Goal: Information Seeking & Learning: Learn about a topic

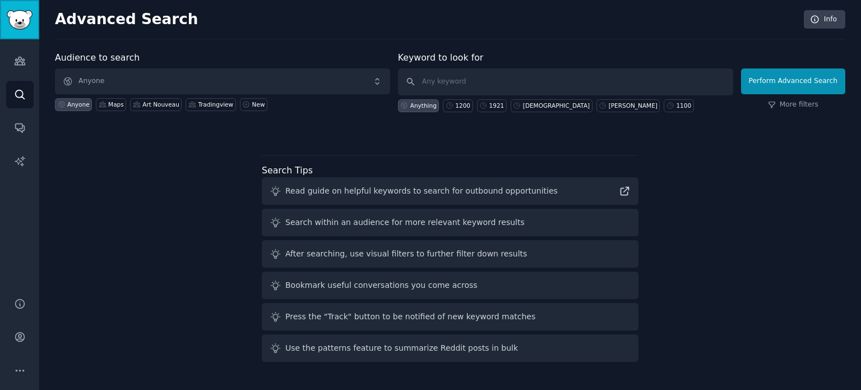
click at [23, 24] on img "Sidebar" at bounding box center [20, 20] width 26 height 20
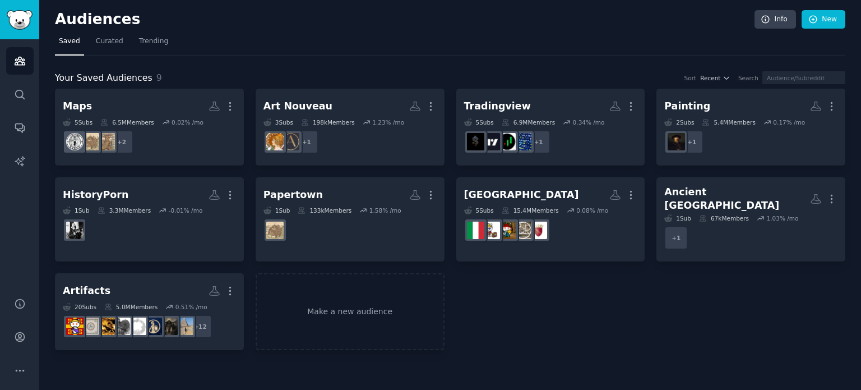
click at [43, 336] on div "Audiences Info New Saved Curated Trending Your Saved Audiences 9 Sort Recent Se…" at bounding box center [450, 195] width 822 height 390
click at [25, 336] on icon "Sidebar" at bounding box center [20, 337] width 12 height 12
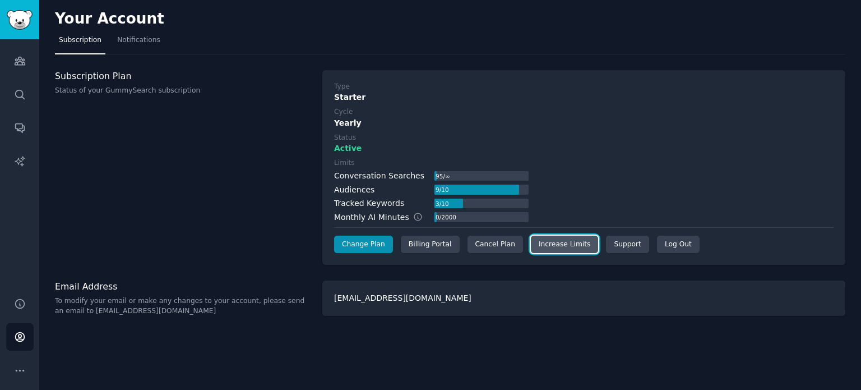
click at [554, 248] on link "Increase Limits" at bounding box center [565, 245] width 68 height 18
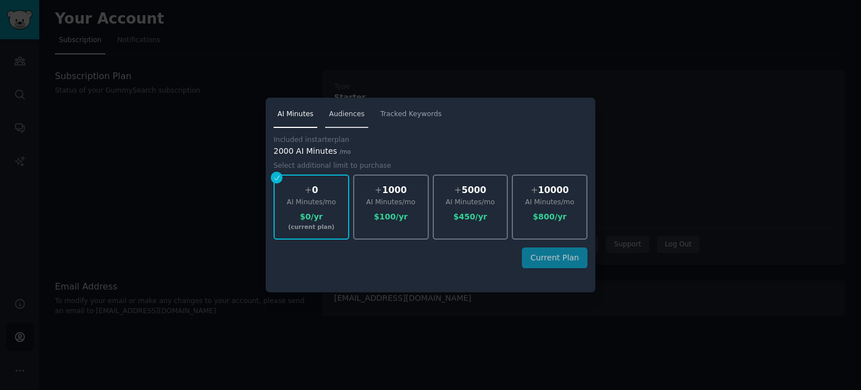
click at [344, 112] on span "Audiences" at bounding box center [346, 114] width 35 height 10
click at [237, 123] on div at bounding box center [430, 195] width 861 height 390
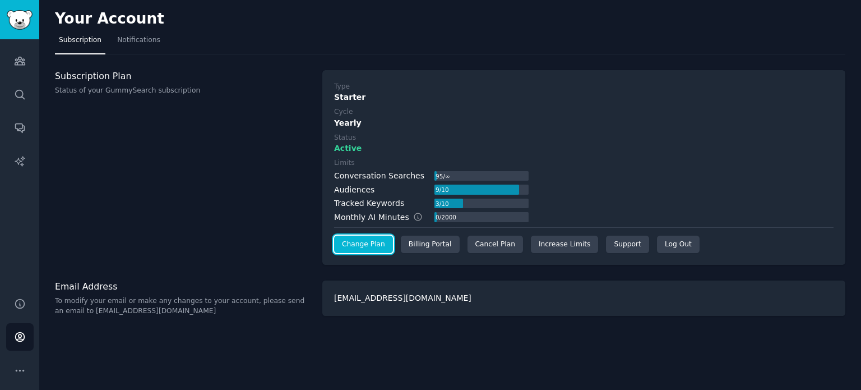
click at [375, 241] on link "Change Plan" at bounding box center [363, 245] width 59 height 18
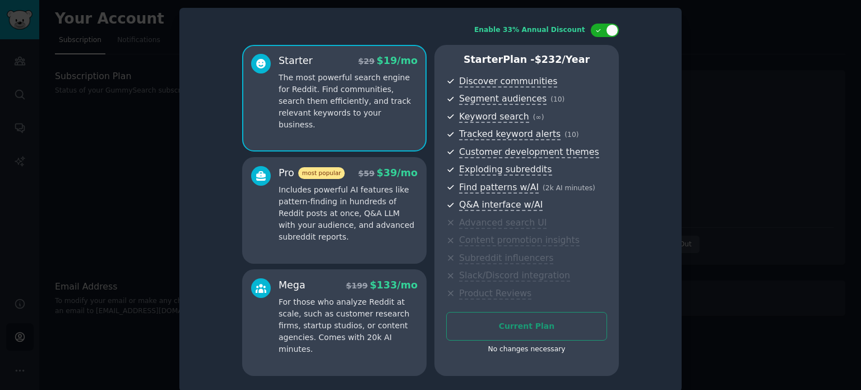
click at [374, 204] on p "Includes powerful AI features like pattern-finding in hundreds of Reddit posts …" at bounding box center [348, 213] width 139 height 59
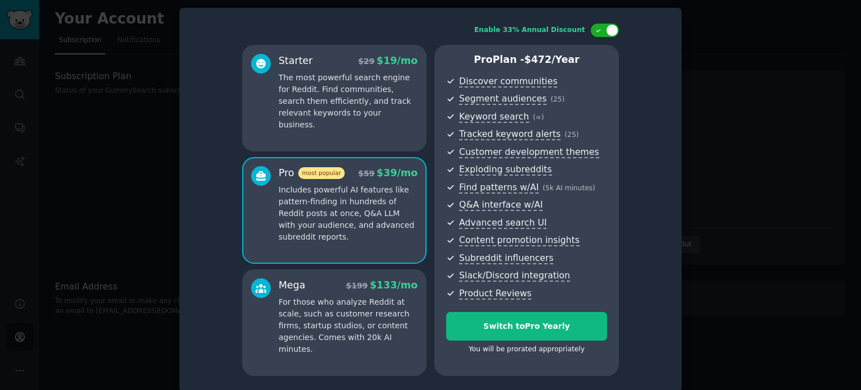
click at [352, 108] on p "The most powerful search engine for Reddit. Find communities, search them effic…" at bounding box center [348, 101] width 139 height 59
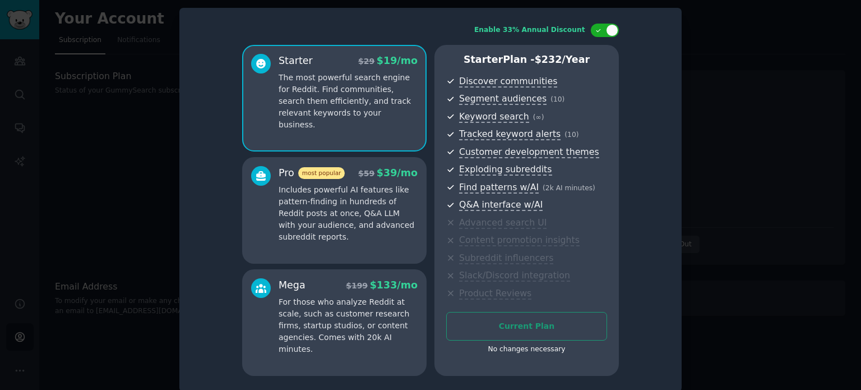
click at [345, 186] on p "Includes powerful AI features like pattern-finding in hundreds of Reddit posts …" at bounding box center [348, 213] width 139 height 59
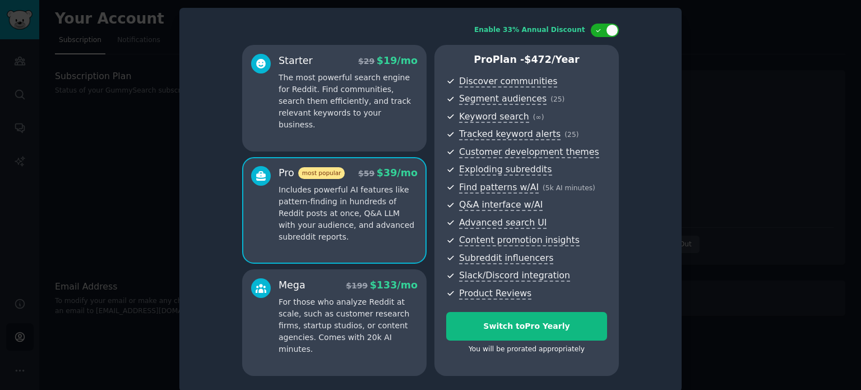
click at [356, 70] on div "Starter $ 29 $ 19 /mo The most powerful search engine for Reddit. Find communit…" at bounding box center [348, 92] width 139 height 77
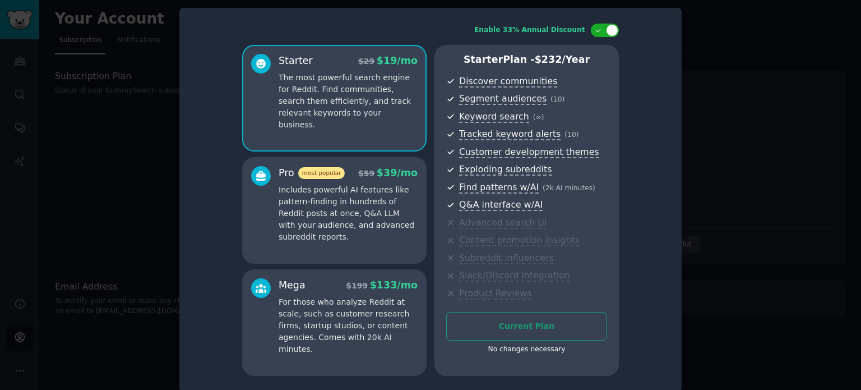
click at [312, 289] on div "Mega $ 199 $ 133 /mo" at bounding box center [348, 285] width 139 height 14
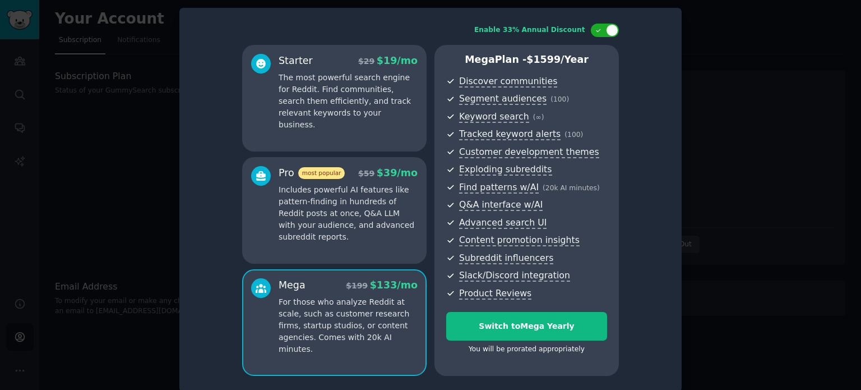
click at [324, 236] on p "Includes powerful AI features like pattern-finding in hundreds of Reddit posts …" at bounding box center [348, 213] width 139 height 59
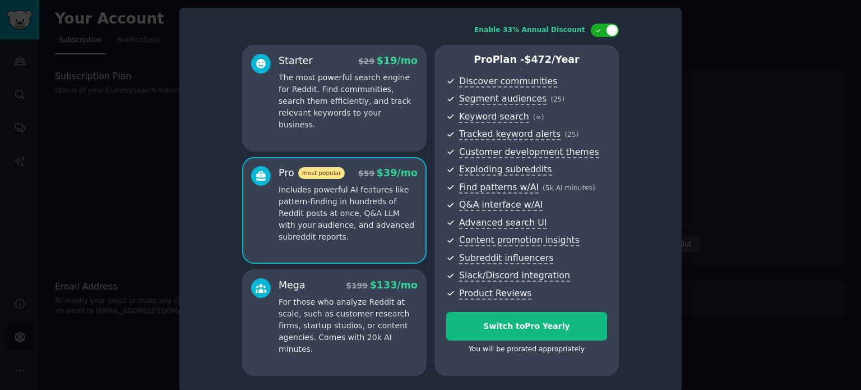
click at [772, 172] on div at bounding box center [430, 195] width 861 height 390
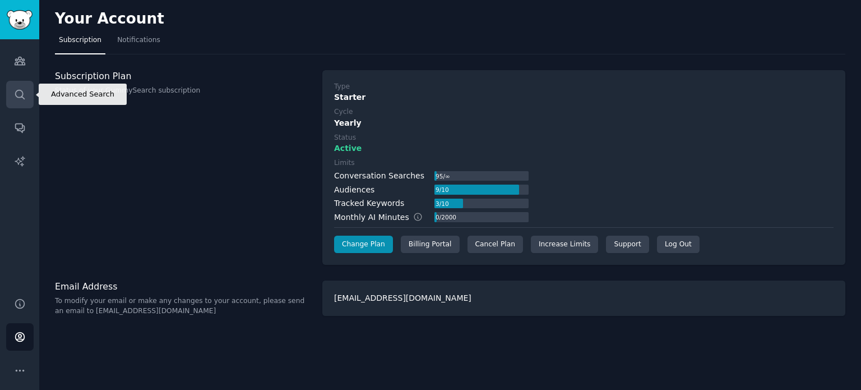
click at [33, 92] on link "Search" at bounding box center [19, 94] width 27 height 27
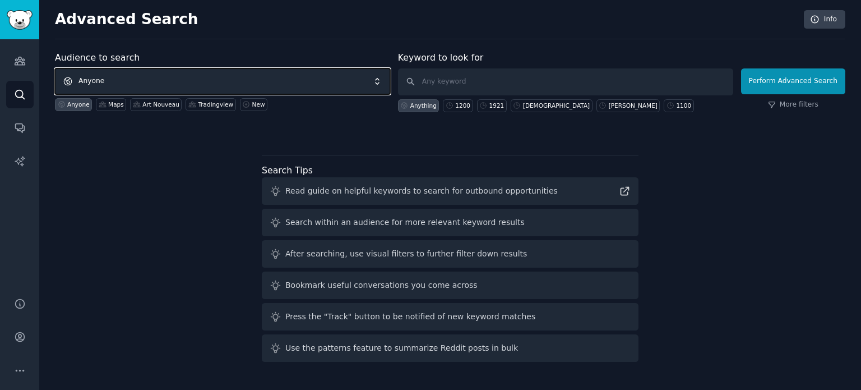
click at [183, 78] on span "Anyone" at bounding box center [222, 81] width 335 height 26
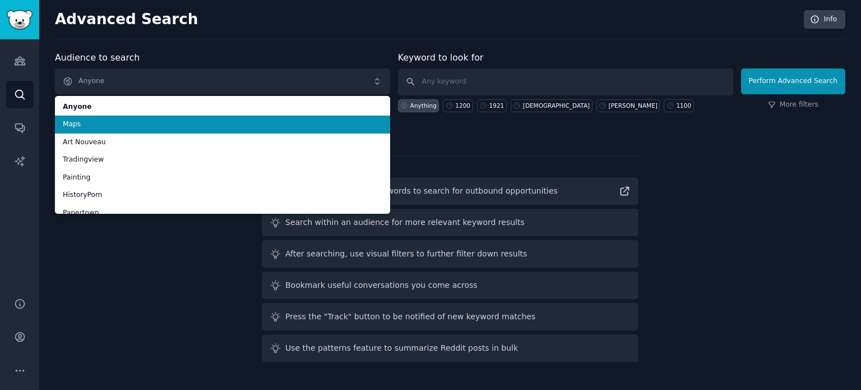
click at [122, 123] on span "Maps" at bounding box center [223, 124] width 320 height 10
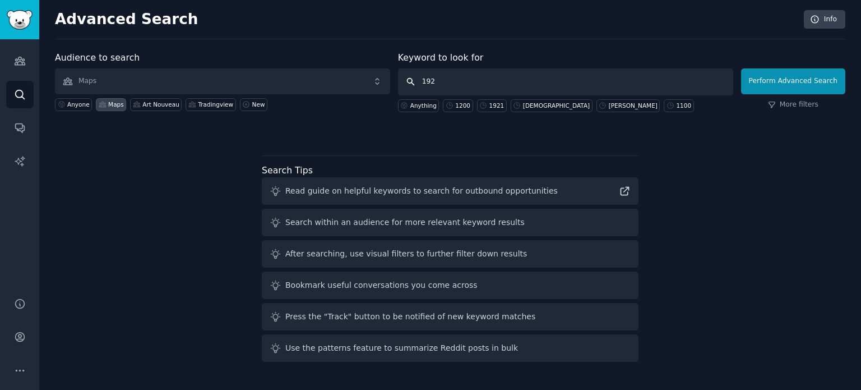
type input "1923"
click button "Perform Advanced Search" at bounding box center [793, 81] width 104 height 26
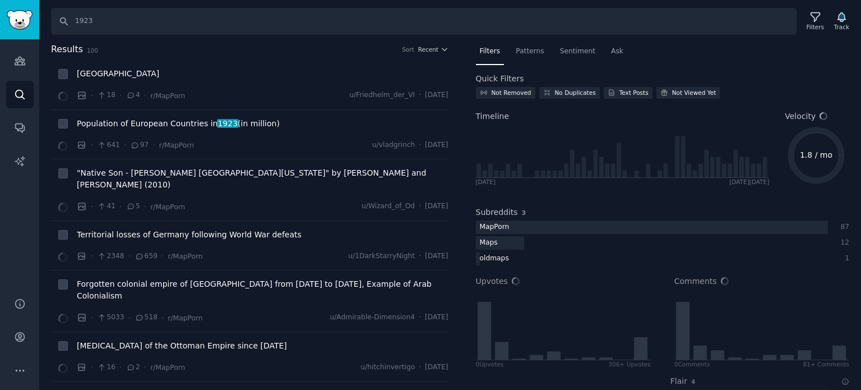
drag, startPoint x: 413, startPoint y: 45, endPoint x: 423, endPoint y: 48, distance: 10.3
click at [414, 45] on div "Sort" at bounding box center [408, 49] width 12 height 8
click at [425, 48] on span "Recent" at bounding box center [428, 49] width 20 height 8
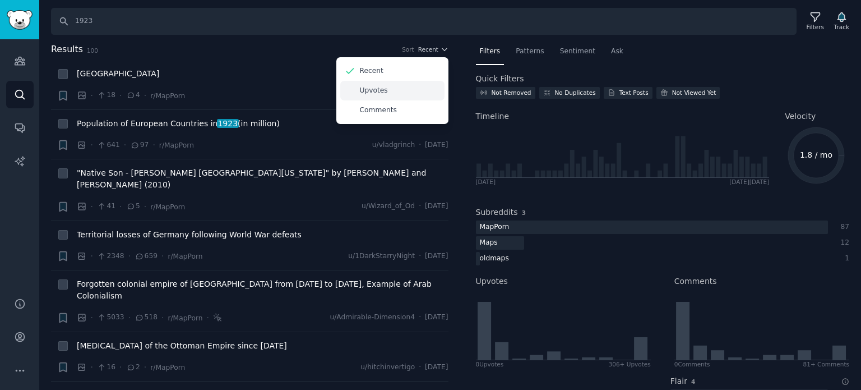
click at [402, 90] on div "Upvotes" at bounding box center [392, 91] width 104 height 20
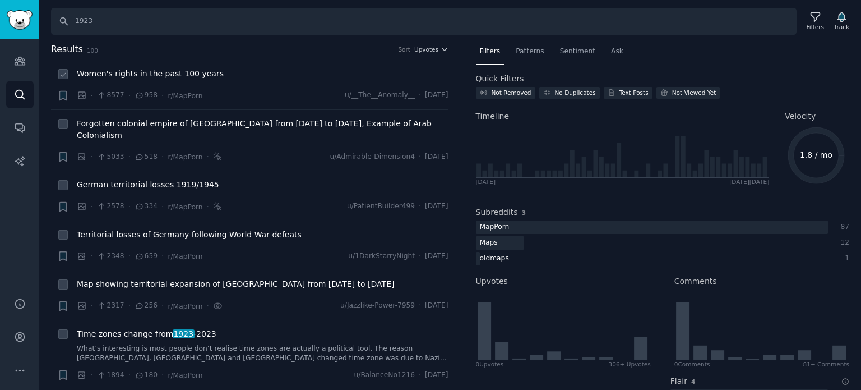
click at [151, 73] on span "Women's rights in the past 100 years" at bounding box center [150, 74] width 147 height 12
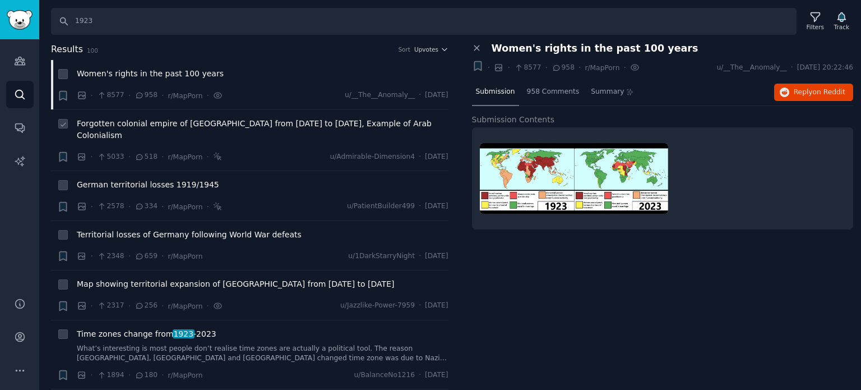
click at [247, 123] on span "Forgotten colonial empire of [GEOGRAPHIC_DATA] from [DATE] to [DATE], Example o…" at bounding box center [263, 130] width 372 height 24
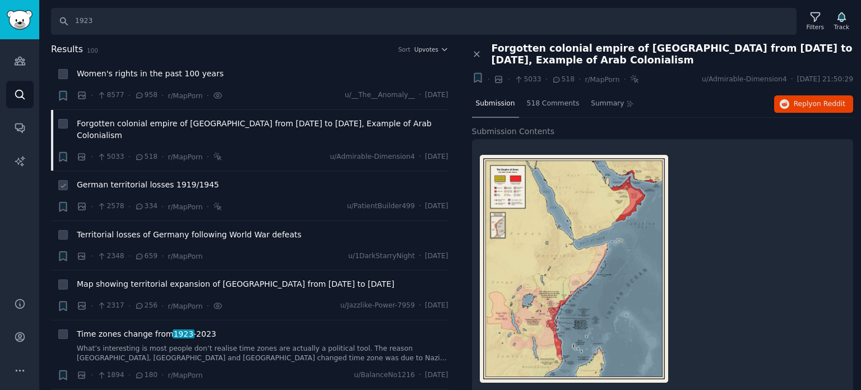
click at [140, 179] on span "German territorial losses 1919/1945" at bounding box center [148, 185] width 142 height 12
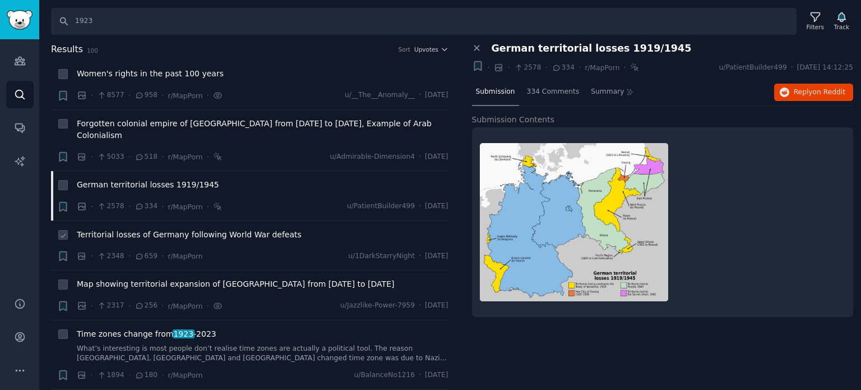
click at [136, 229] on span "Territorial losses of Germany following World War defeats" at bounding box center [189, 235] width 225 height 12
click at [122, 278] on span "Map showing territorial expansion of [GEOGRAPHIC_DATA] from [DATE] to [DATE]" at bounding box center [235, 284] width 317 height 12
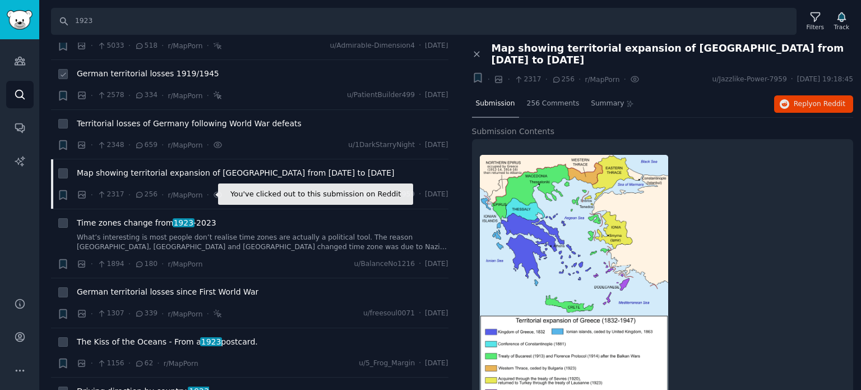
scroll to position [112, 0]
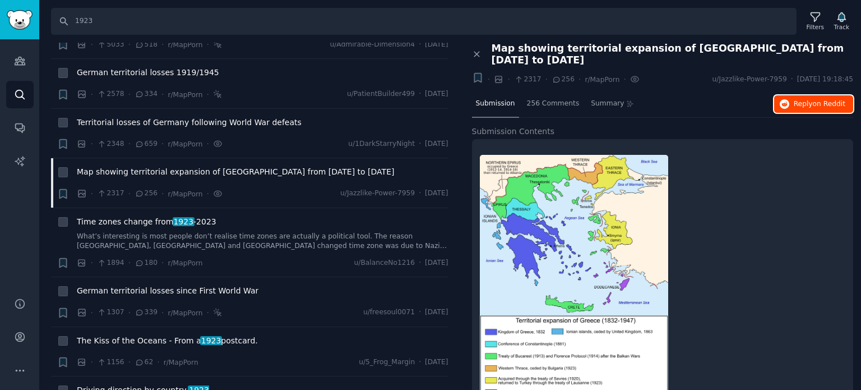
click at [785, 97] on button "Reply on Reddit" at bounding box center [814, 104] width 79 height 18
click at [116, 216] on span "Time zones change from [DATE] -[DATE]" at bounding box center [147, 222] width 140 height 12
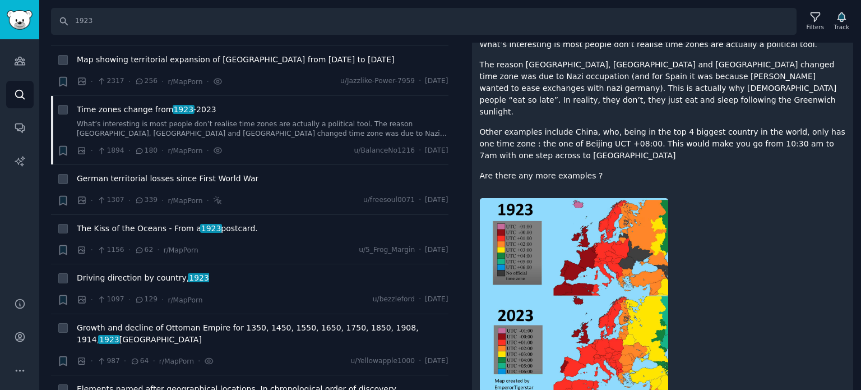
scroll to position [101, 0]
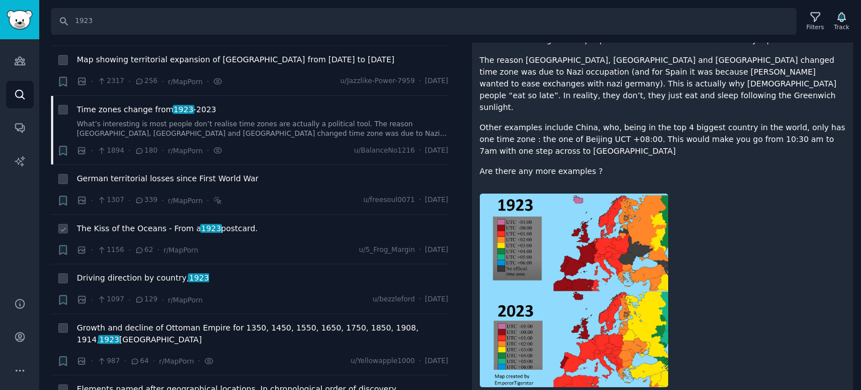
click at [142, 223] on span "The Kiss of the Oceans - From a 1923 postcard." at bounding box center [167, 229] width 181 height 12
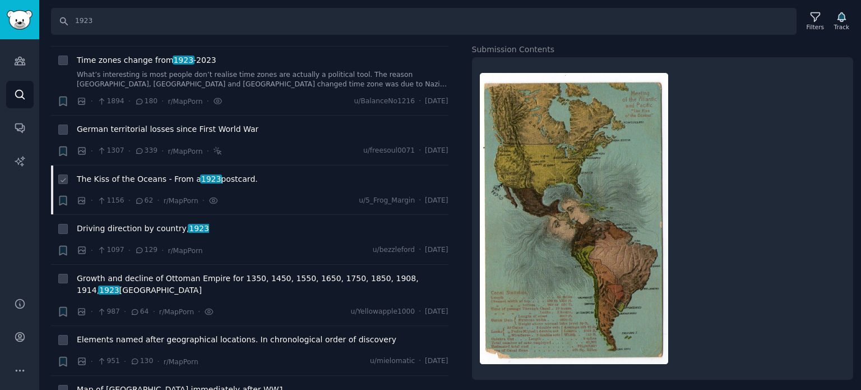
scroll to position [280, 0]
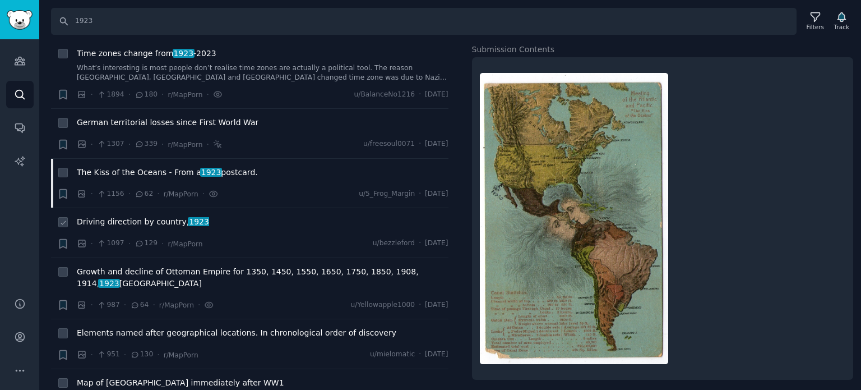
click at [119, 216] on span "Driving direction by country, 1923" at bounding box center [143, 222] width 132 height 12
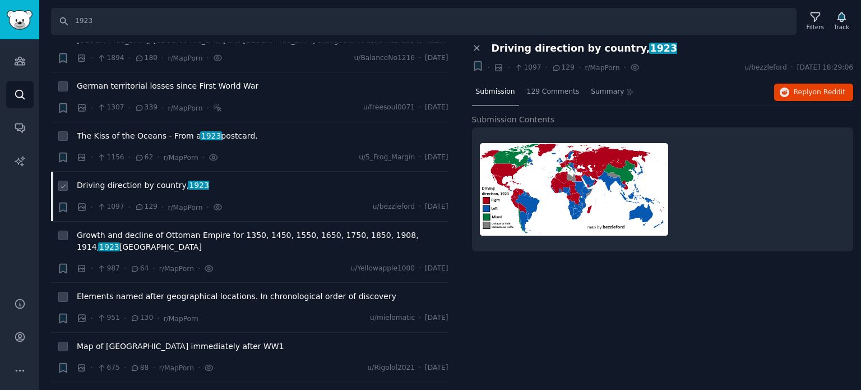
scroll to position [337, 0]
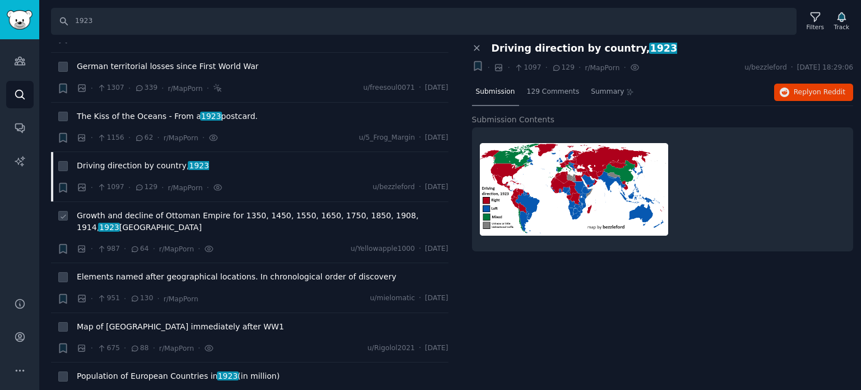
click at [120, 210] on span "Growth and decline of Ottoman Empire for 1350, 1450, 1550, 1650, 1750, 1850, 19…" at bounding box center [263, 222] width 372 height 24
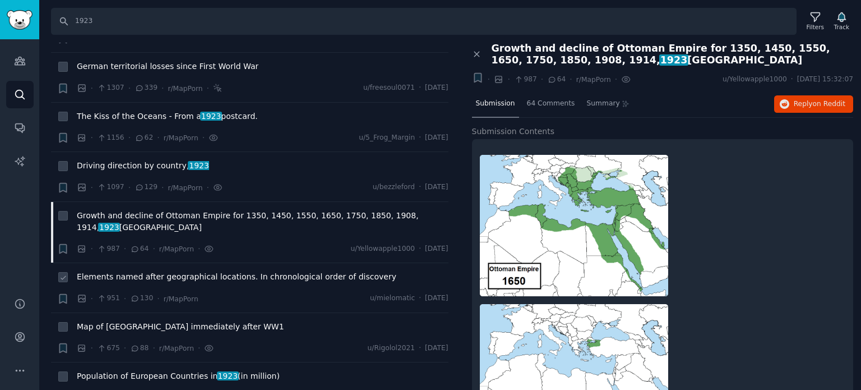
click at [131, 271] on span "Elements named after geographical locations. In chronological order of discovery" at bounding box center [237, 277] width 320 height 12
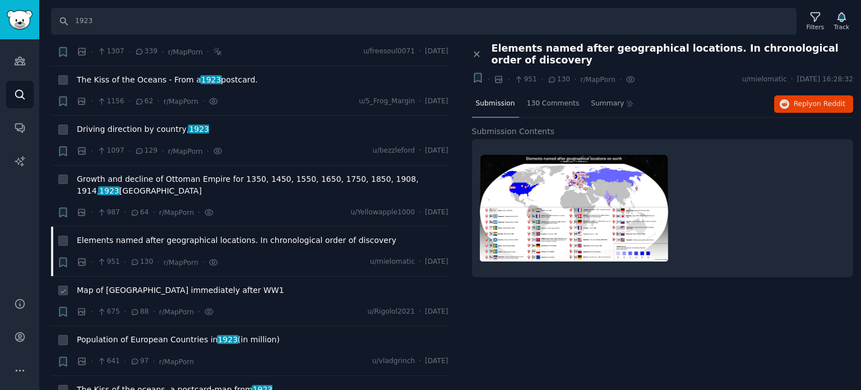
scroll to position [393, 0]
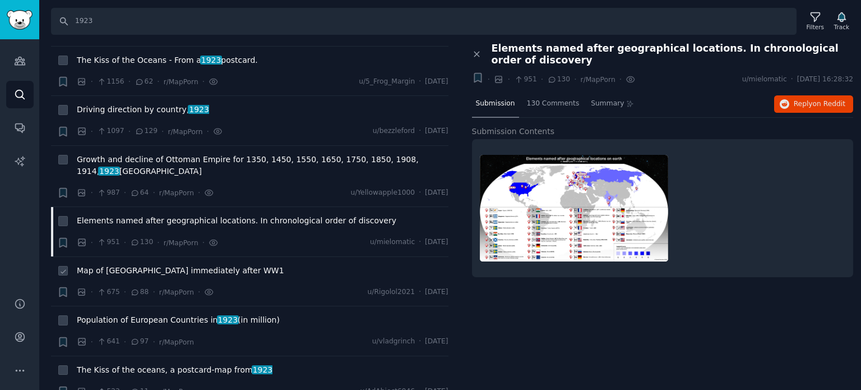
click at [125, 265] on span "Map of [GEOGRAPHIC_DATA] immediately after WW1" at bounding box center [181, 271] width 208 height 12
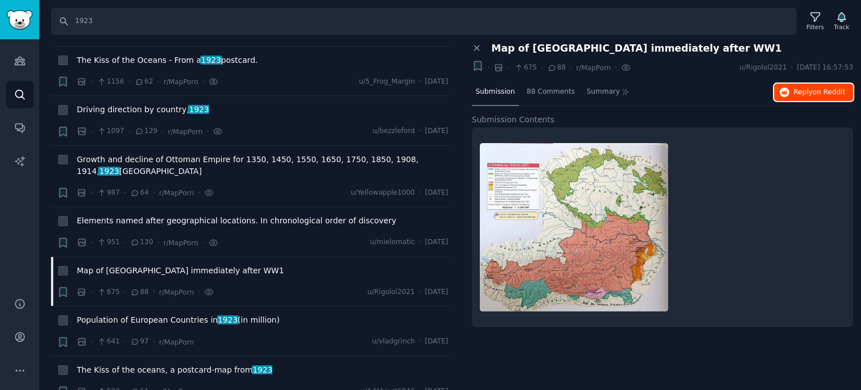
click at [786, 91] on icon "button" at bounding box center [785, 92] width 10 height 10
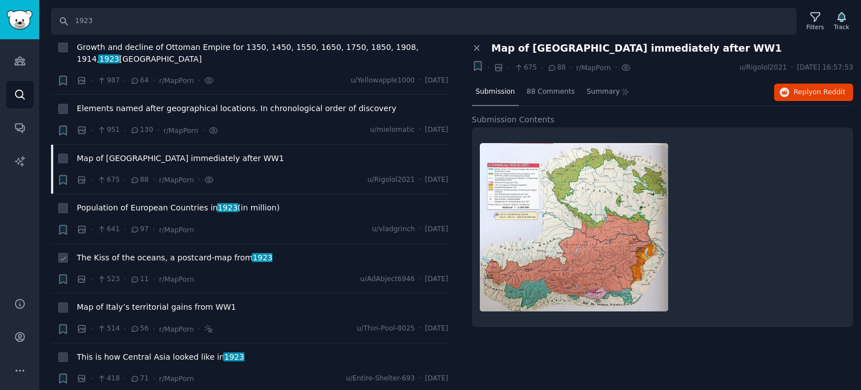
click at [145, 252] on span "The Kiss of the oceans, a postcard-map from 1923" at bounding box center [175, 258] width 196 height 12
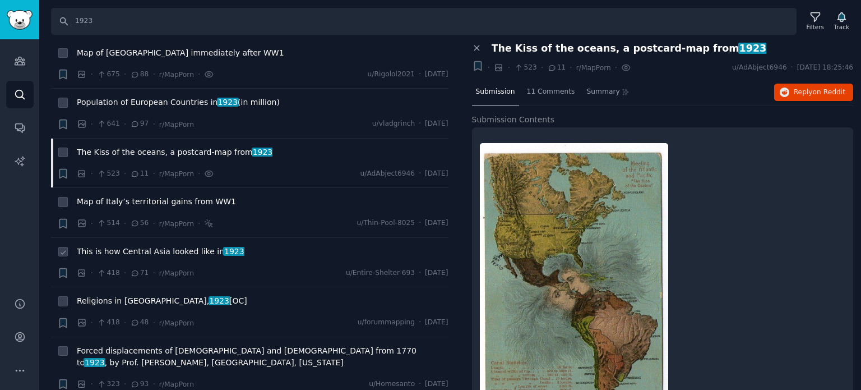
scroll to position [617, 0]
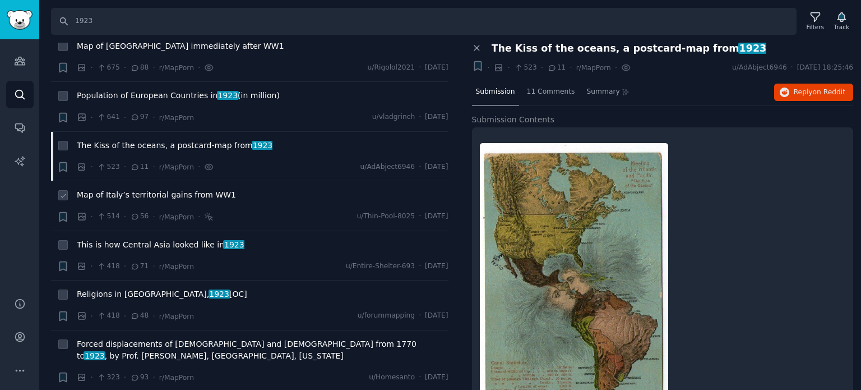
click at [142, 189] on span "Map of Italy’s territorial gains from WW1" at bounding box center [156, 195] width 159 height 12
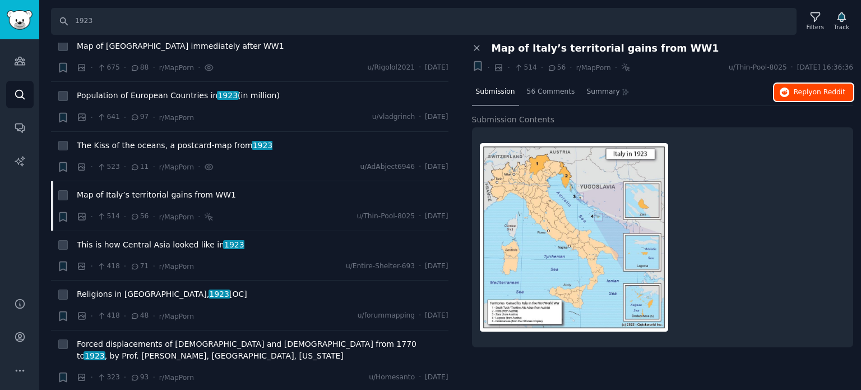
click at [804, 94] on span "Reply on Reddit" at bounding box center [820, 92] width 52 height 10
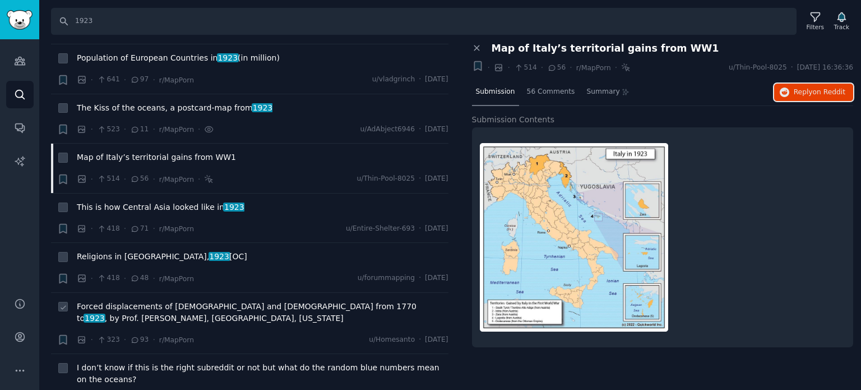
scroll to position [729, 0]
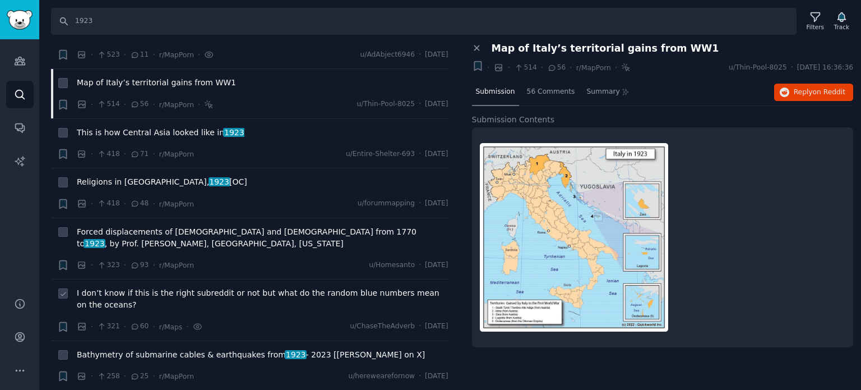
drag, startPoint x: 187, startPoint y: 264, endPoint x: 185, endPoint y: 270, distance: 6.4
click at [187, 287] on span "I don’t know if this is the right subreddit or not but what do the random blue …" at bounding box center [263, 299] width 372 height 24
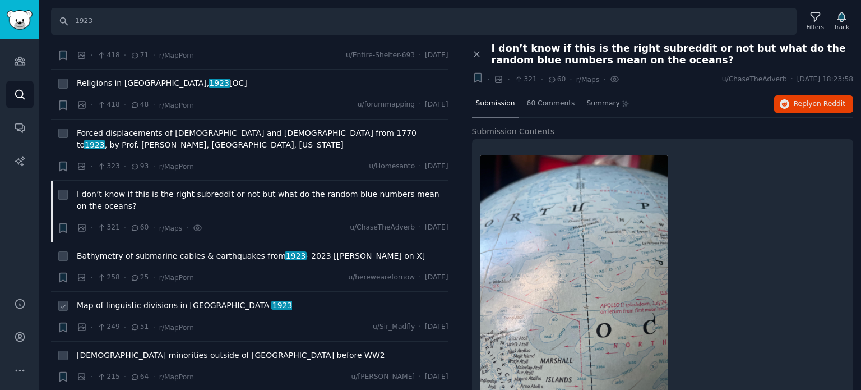
scroll to position [841, 0]
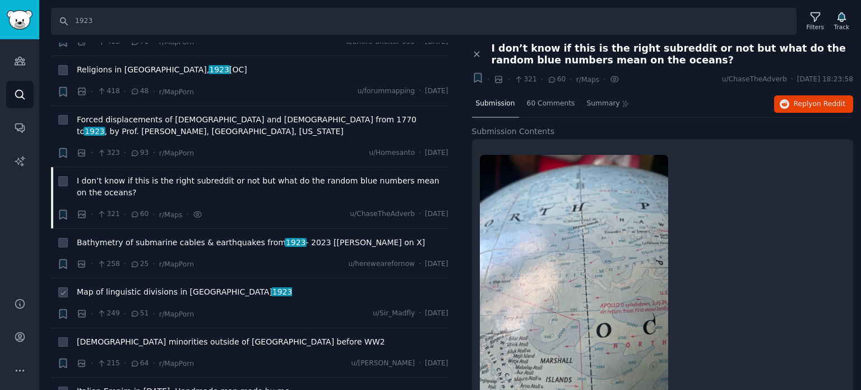
click at [173, 286] on span "Map of linguistic divisions in [GEOGRAPHIC_DATA] 1923" at bounding box center [184, 292] width 215 height 12
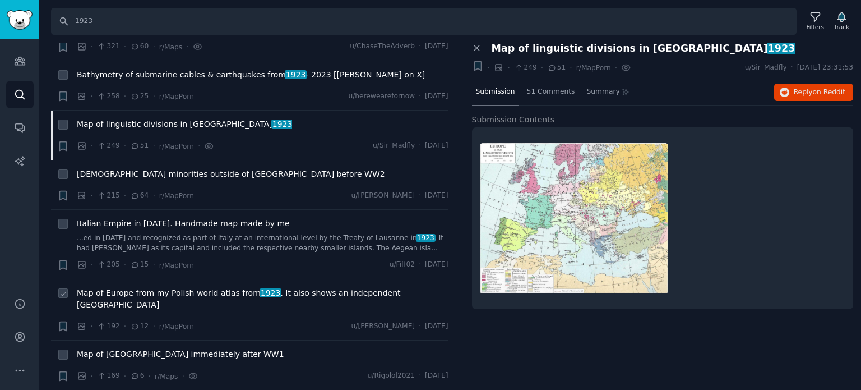
scroll to position [1010, 0]
click at [799, 87] on span "Reply on Reddit" at bounding box center [820, 92] width 52 height 10
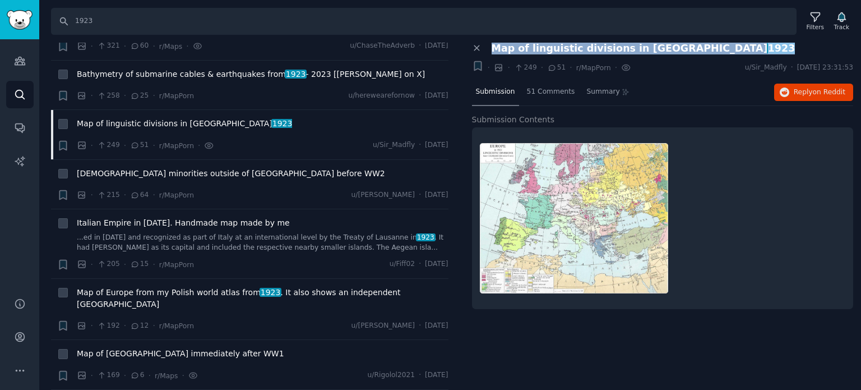
drag, startPoint x: 493, startPoint y: 47, endPoint x: 688, endPoint y: 47, distance: 195.2
click at [688, 47] on div "Map of linguistic divisions in [GEOGRAPHIC_DATA] 1923" at bounding box center [673, 49] width 362 height 12
copy span "Map of linguistic divisions in [GEOGRAPHIC_DATA] 1923"
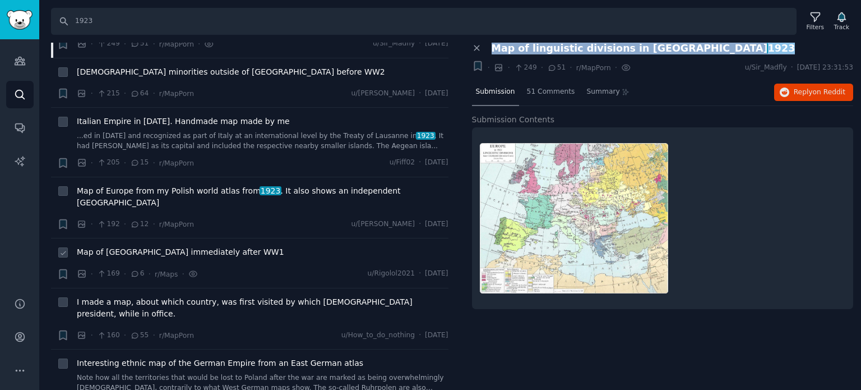
scroll to position [1122, 0]
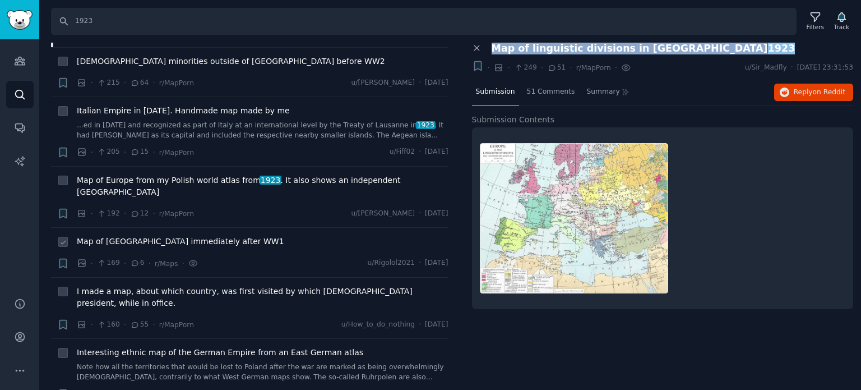
click at [145, 236] on span "Map of [GEOGRAPHIC_DATA] immediately after WW1" at bounding box center [181, 242] width 208 height 12
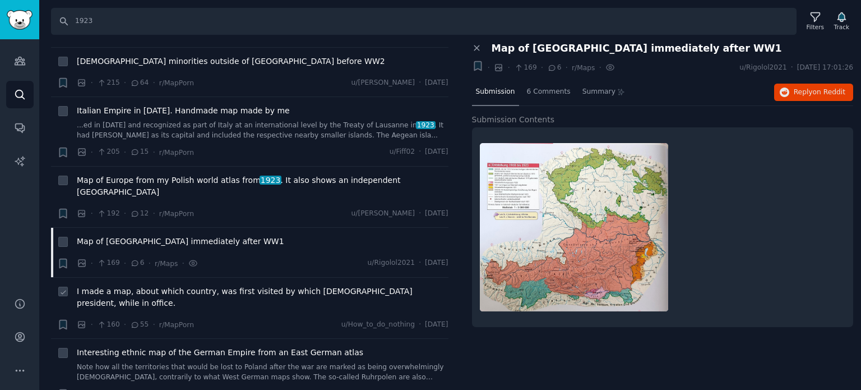
click at [142, 285] on span "I made a map, about which country, was first visited by which [DEMOGRAPHIC_DATA…" at bounding box center [263, 297] width 372 height 24
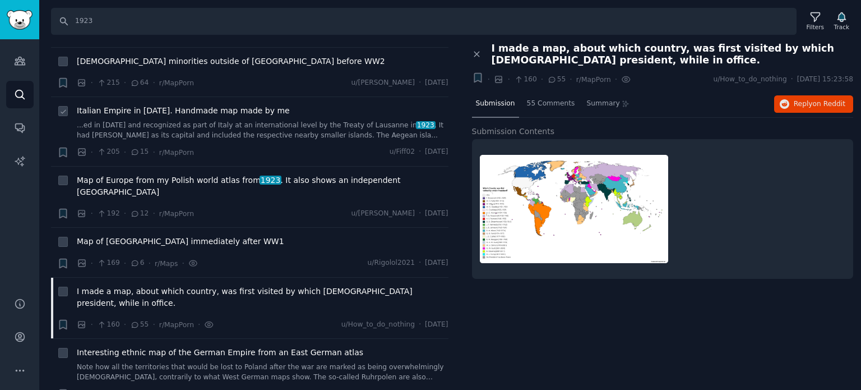
scroll to position [1234, 0]
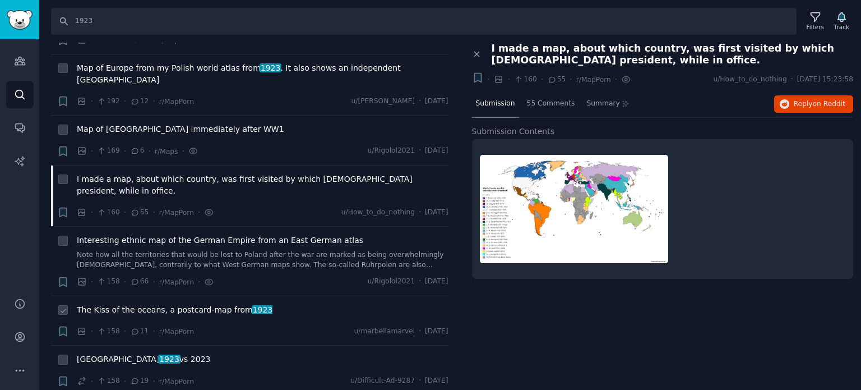
click at [153, 304] on span "The Kiss of the oceans, a postcard-map from 1923" at bounding box center [175, 310] width 196 height 12
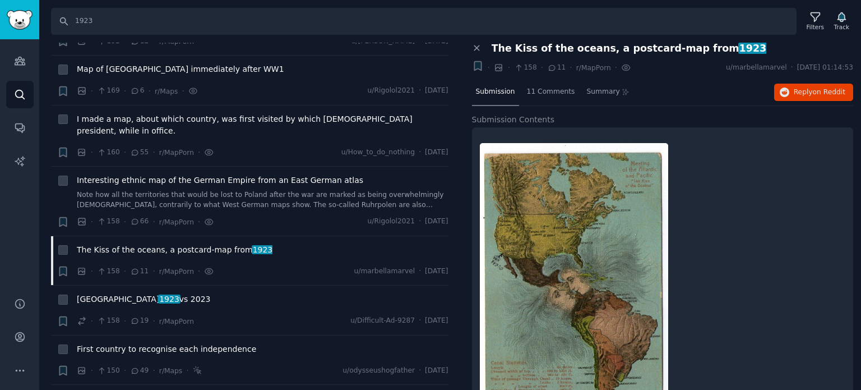
scroll to position [1458, 0]
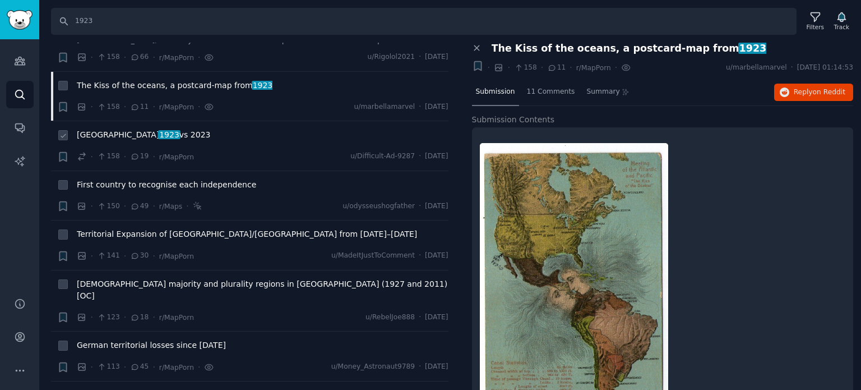
click at [158, 130] on span "1923" at bounding box center [169, 134] width 22 height 9
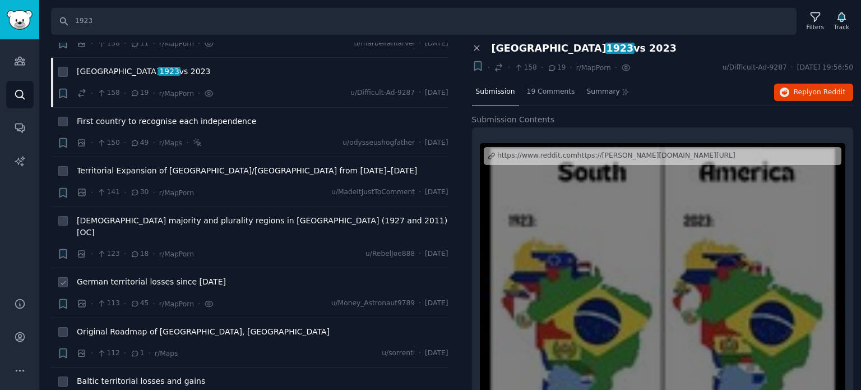
scroll to position [1570, 0]
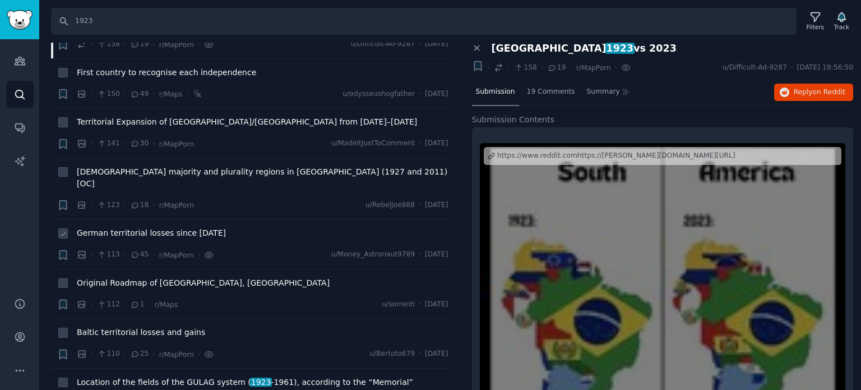
click at [116, 227] on span "German territorial losses since [DATE]" at bounding box center [151, 233] width 149 height 12
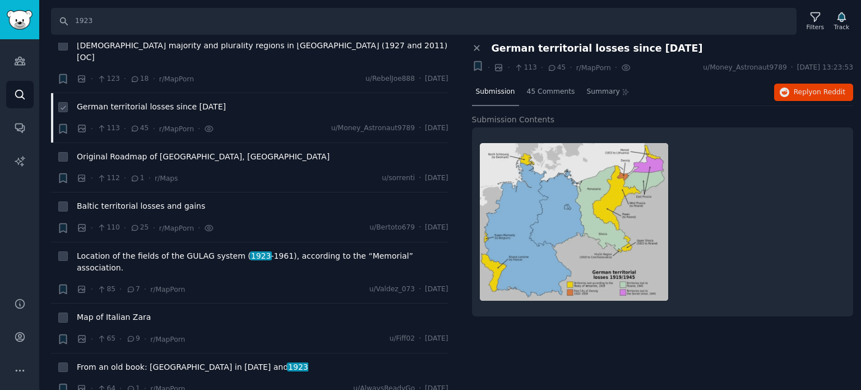
scroll to position [1739, 0]
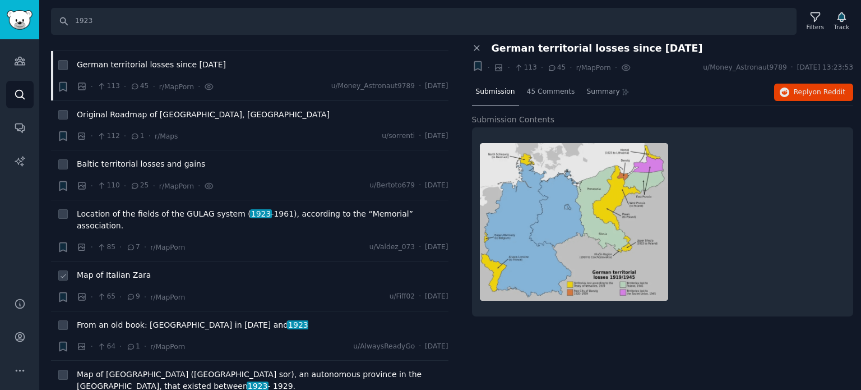
click at [119, 269] on span "Map of Italian Zara" at bounding box center [114, 275] width 74 height 12
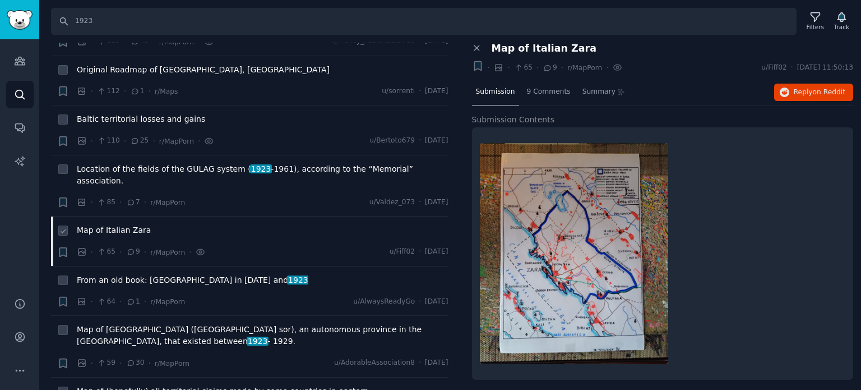
scroll to position [1907, 0]
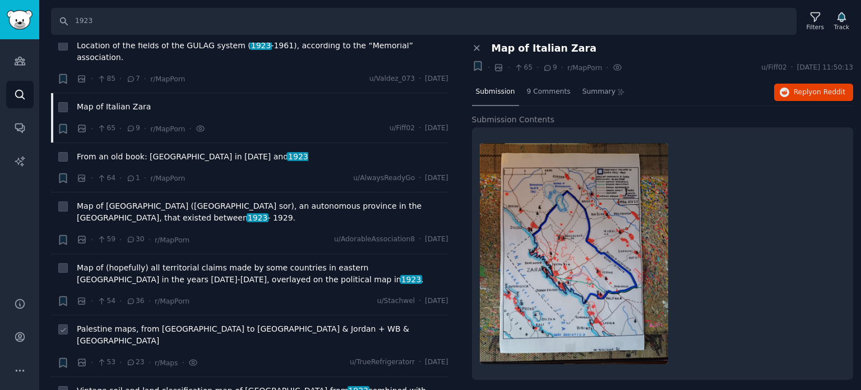
click at [124, 323] on span "Palestine maps, from [GEOGRAPHIC_DATA] to [GEOGRAPHIC_DATA] & Jordan + WB & [GE…" at bounding box center [263, 335] width 372 height 24
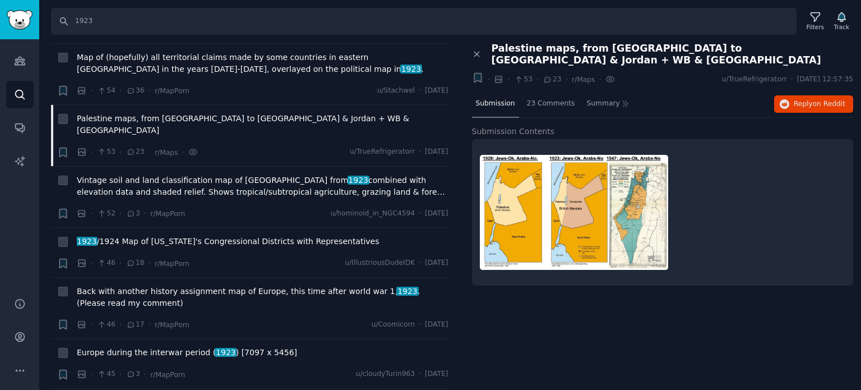
scroll to position [2187, 0]
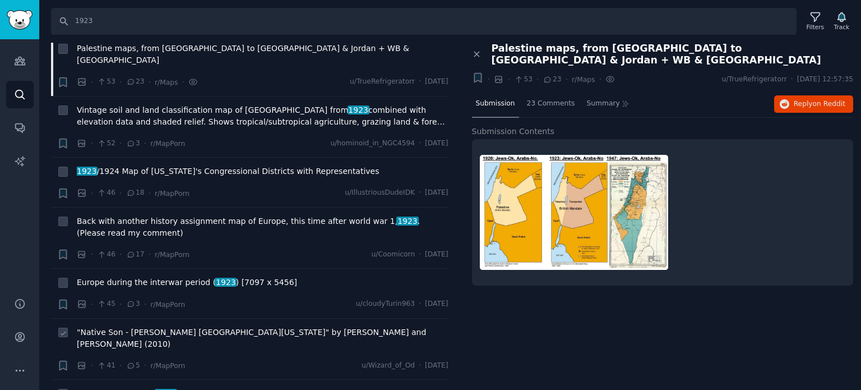
click at [126, 326] on span ""Native Son - [PERSON_NAME] [GEOGRAPHIC_DATA][US_STATE]" by [PERSON_NAME] and […" at bounding box center [263, 338] width 372 height 24
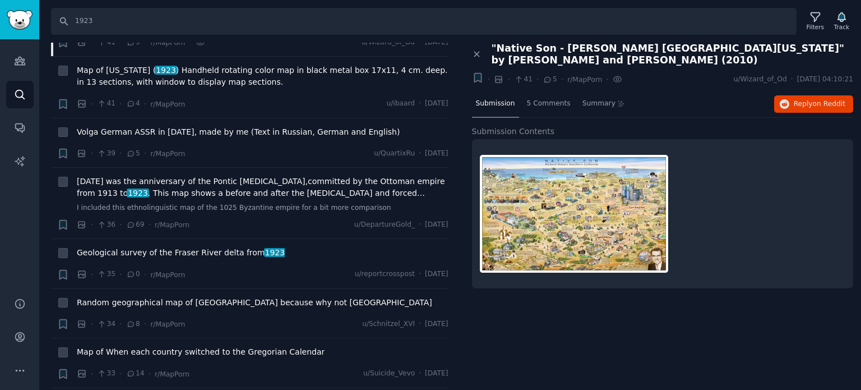
scroll to position [2580, 0]
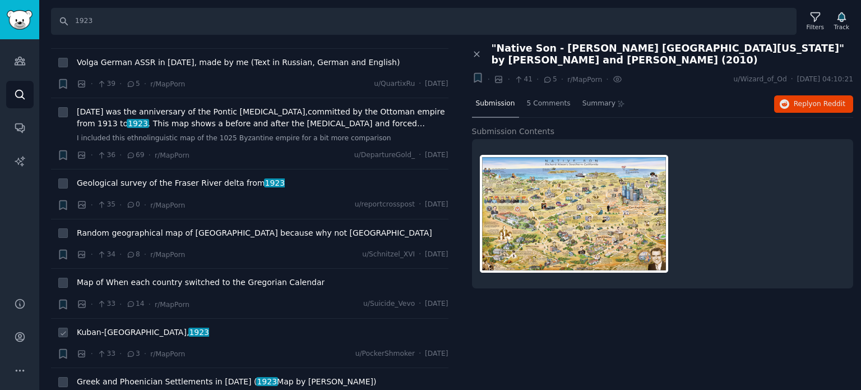
click at [113, 326] on span "Kuban-[GEOGRAPHIC_DATA], 1923" at bounding box center [143, 332] width 132 height 12
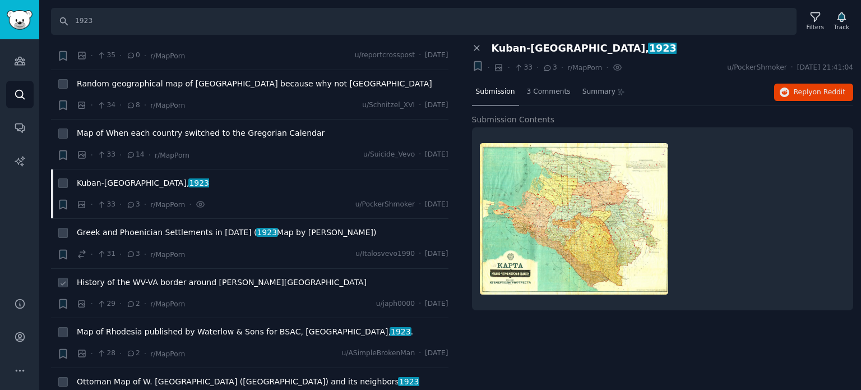
scroll to position [2804, 0]
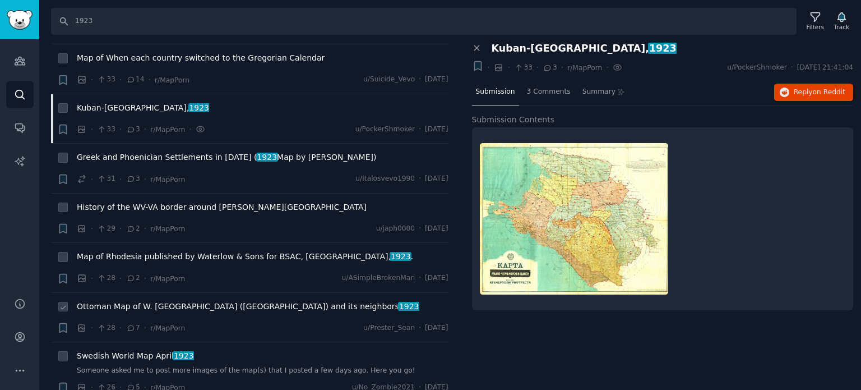
click at [126, 301] on span "Ottoman Map of W. [GEOGRAPHIC_DATA] ([GEOGRAPHIC_DATA]) and its neighbors 1923" at bounding box center [248, 307] width 343 height 12
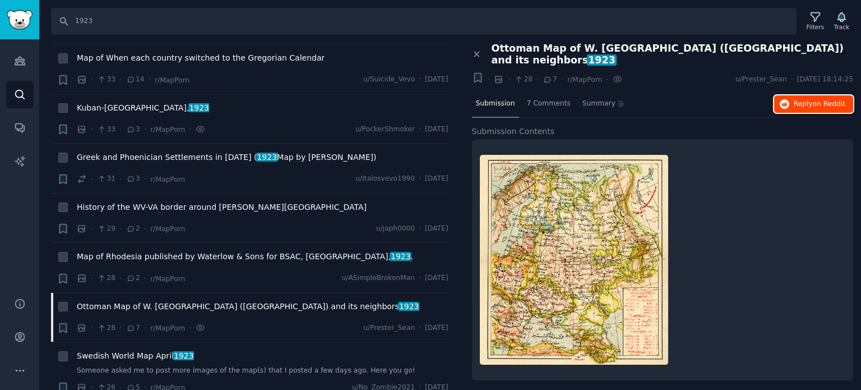
click at [807, 99] on span "Reply on Reddit" at bounding box center [820, 104] width 52 height 10
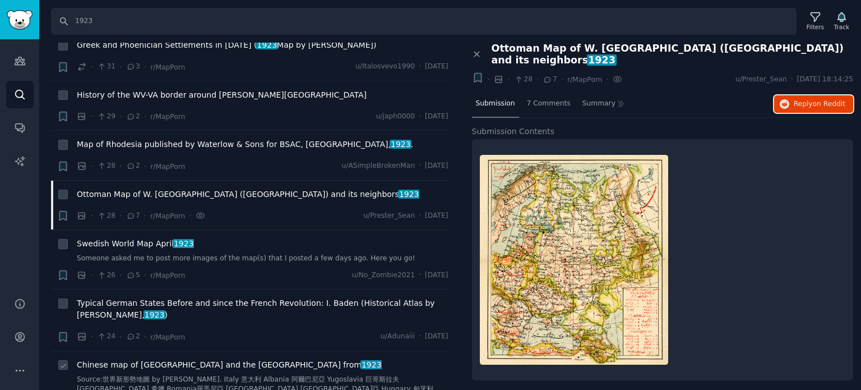
scroll to position [2972, 0]
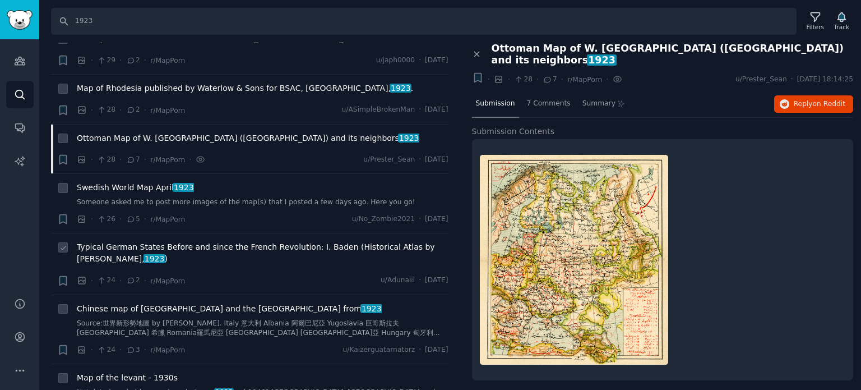
click at [173, 241] on span "Typical German States Before and since the French Revolution: I. Baden (Histori…" at bounding box center [263, 253] width 372 height 24
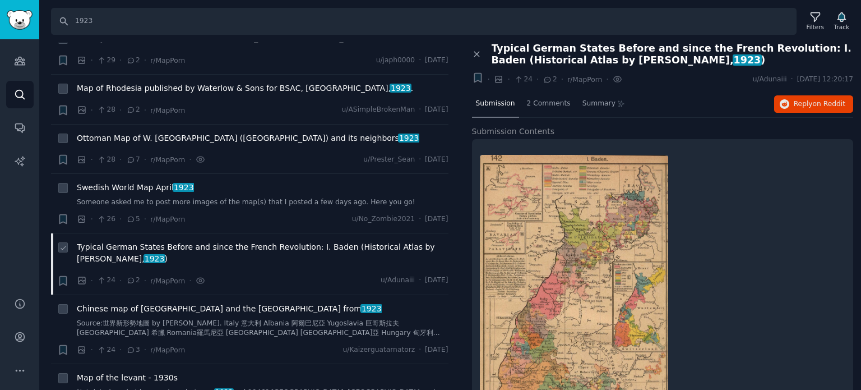
click at [191, 241] on span "Typical German States Before and since the French Revolution: I. Baden (Histori…" at bounding box center [263, 253] width 372 height 24
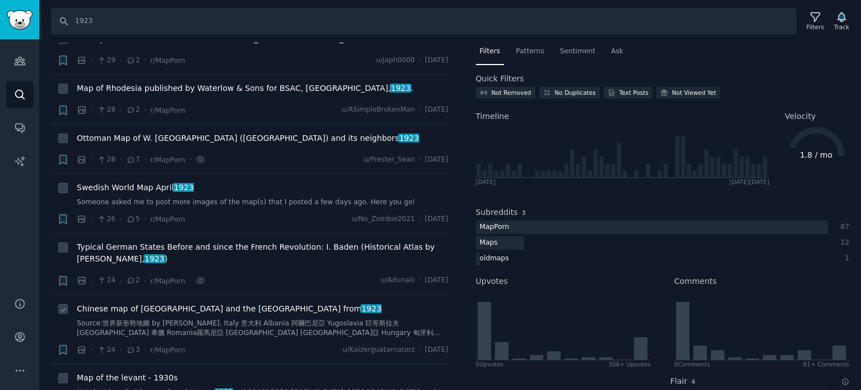
click at [162, 303] on span "Chinese map of [GEOGRAPHIC_DATA] and the [GEOGRAPHIC_DATA] from 1923" at bounding box center [229, 309] width 305 height 12
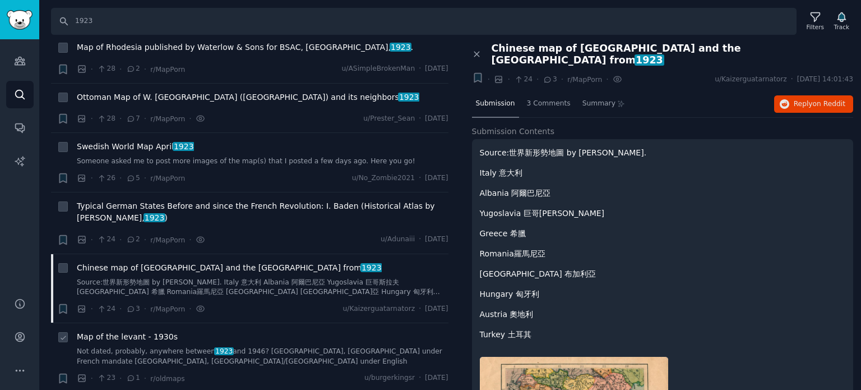
scroll to position [3029, 0]
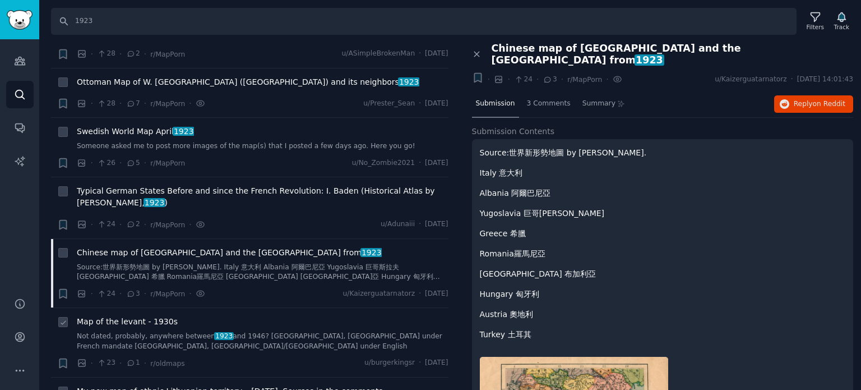
click at [134, 316] on span "Map of the levant - 1930s" at bounding box center [127, 322] width 101 height 12
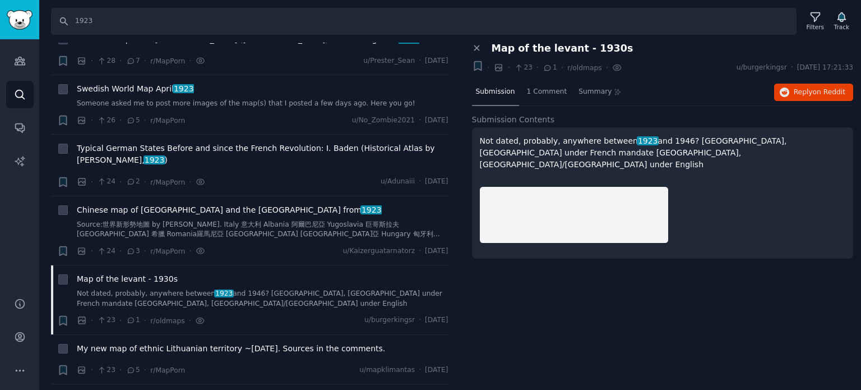
scroll to position [3141, 0]
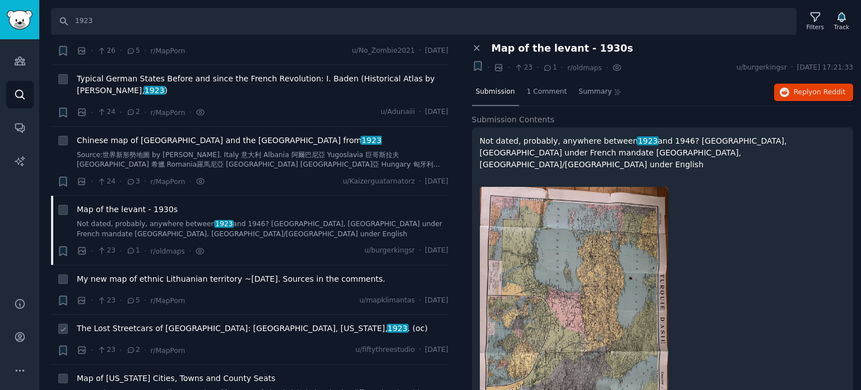
click at [144, 322] on span "The Lost Streetcars of [GEOGRAPHIC_DATA]: [GEOGRAPHIC_DATA], [US_STATE], 1923 .…" at bounding box center [252, 328] width 351 height 12
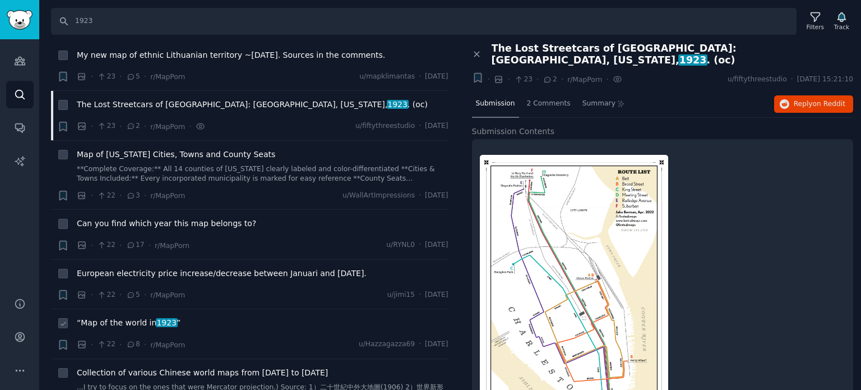
scroll to position [3365, 0]
click at [124, 316] on span "“Map of the world in [DATE] ”" at bounding box center [129, 322] width 104 height 12
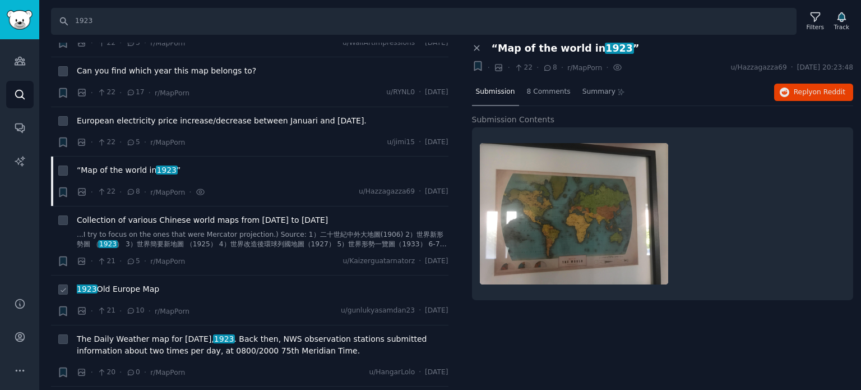
scroll to position [3533, 0]
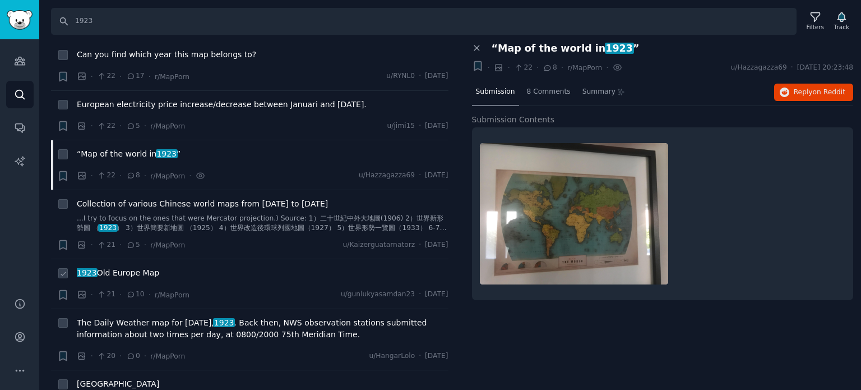
click at [119, 267] on span "1923 Old Europe Map" at bounding box center [118, 273] width 82 height 12
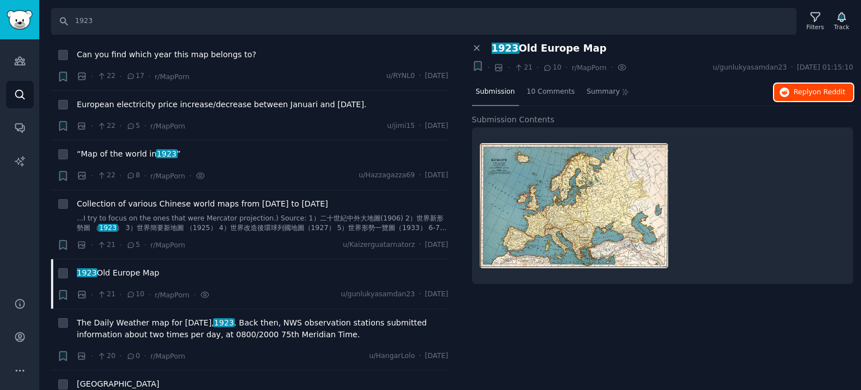
click at [795, 87] on button "Reply on Reddit" at bounding box center [814, 93] width 79 height 18
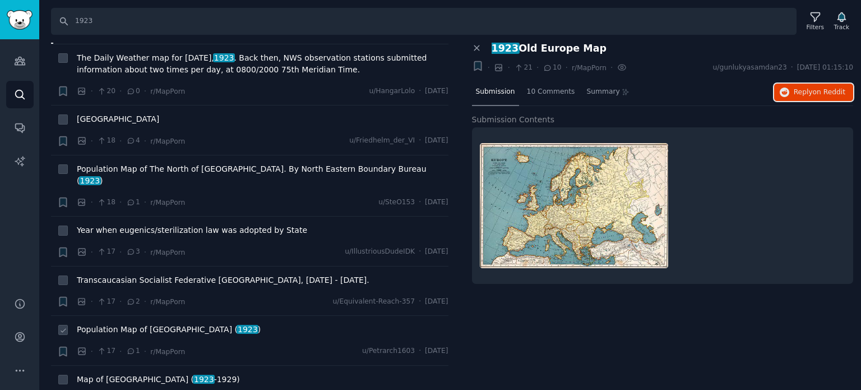
scroll to position [3814, 0]
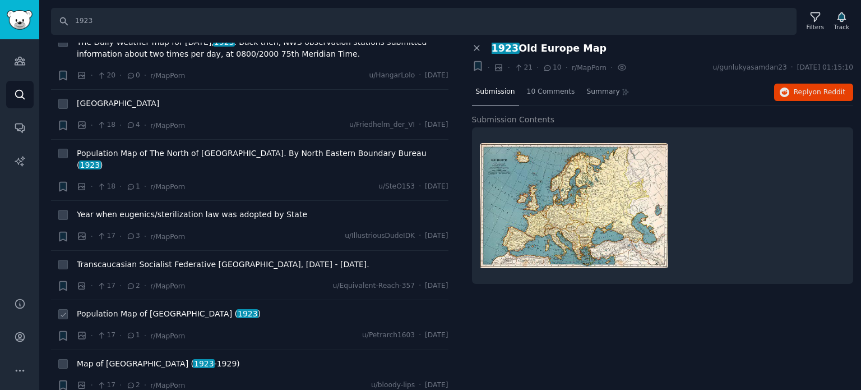
click at [131, 308] on span "Population Map of [GEOGRAPHIC_DATA] ( 1923 )" at bounding box center [169, 314] width 184 height 12
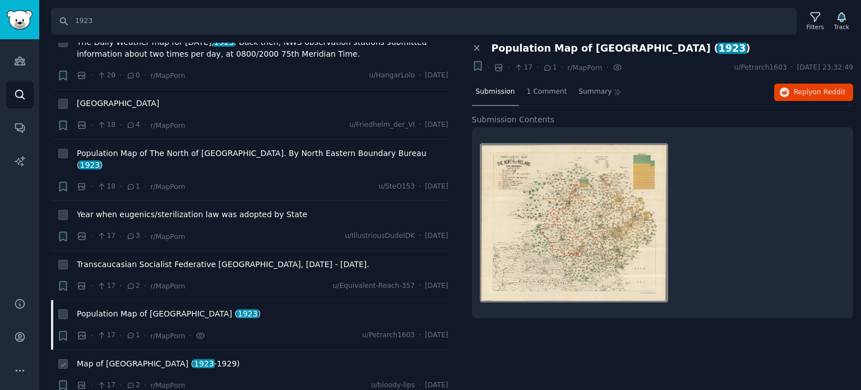
click at [146, 358] on span "Map of [GEOGRAPHIC_DATA] ( [DATE] -[DATE])" at bounding box center [158, 364] width 163 height 12
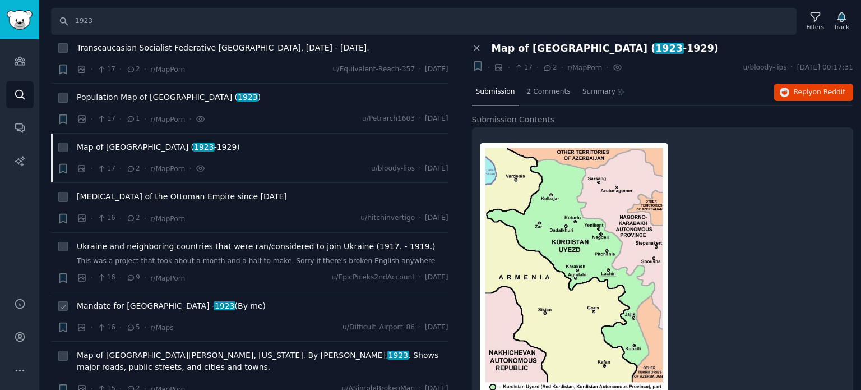
scroll to position [4094, 0]
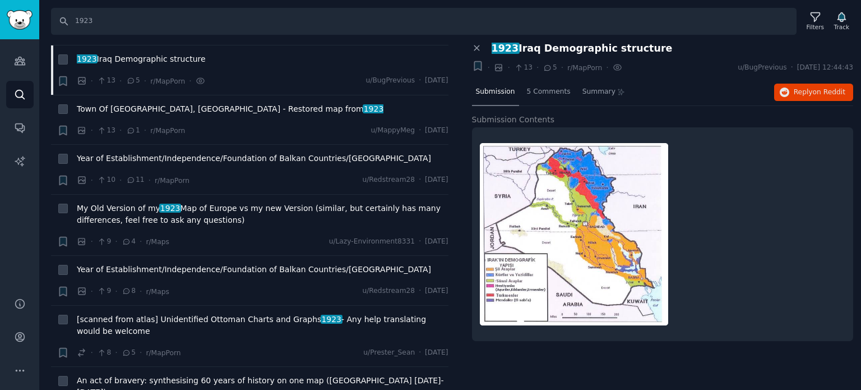
scroll to position [4487, 0]
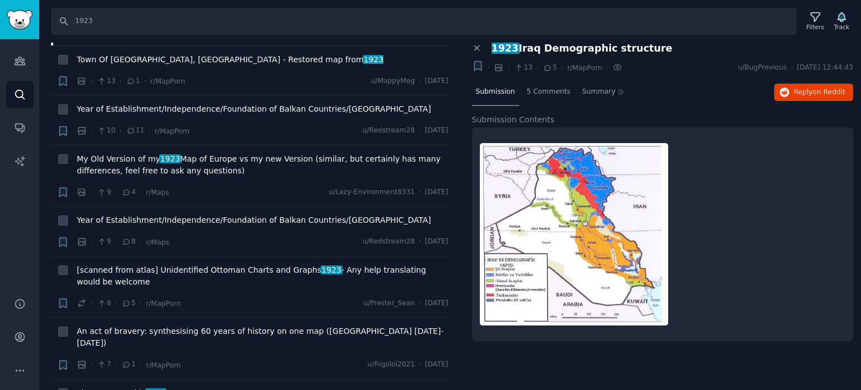
click at [115, 387] on span "The Suez canal in [DATE]" at bounding box center [121, 393] width 89 height 12
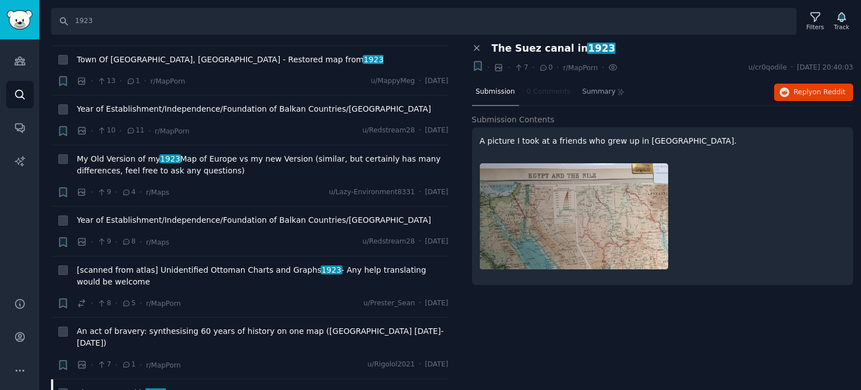
scroll to position [4711, 0]
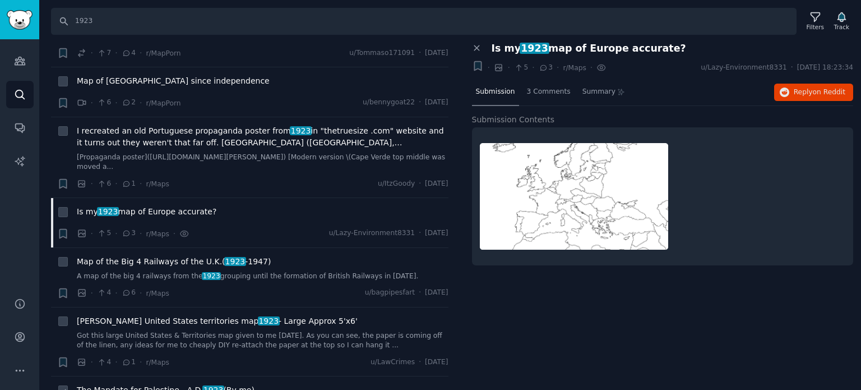
scroll to position [4935, 0]
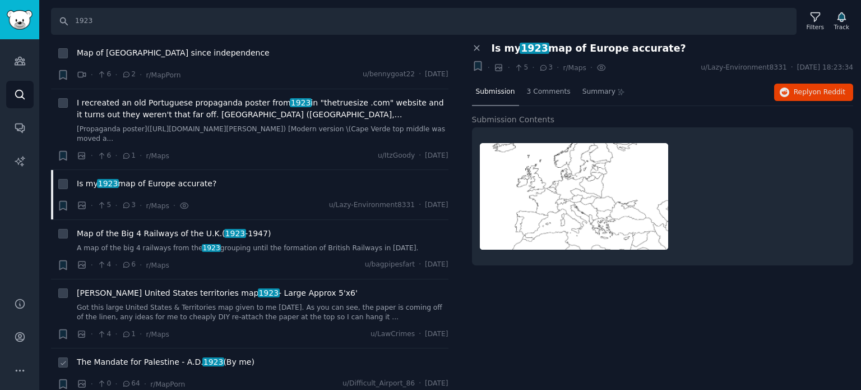
click at [138, 356] on span "The Mandate for Palestine - [DATE] (By me)" at bounding box center [166, 362] width 178 height 12
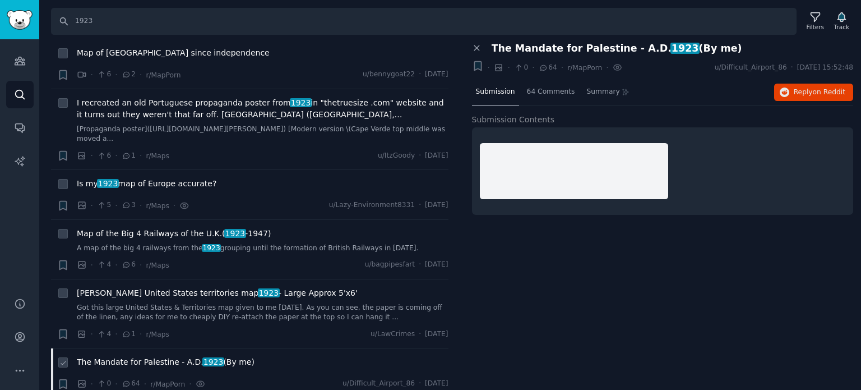
scroll to position [5063, 0]
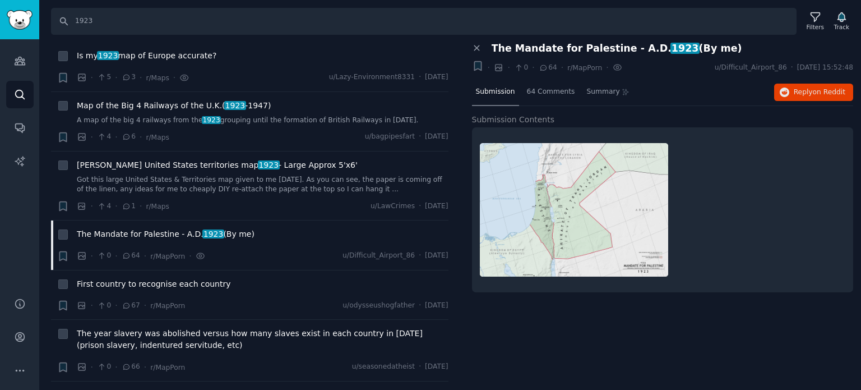
click at [134, 389] on span "Map of Europe if Germany lost WW1" at bounding box center [148, 395] width 142 height 12
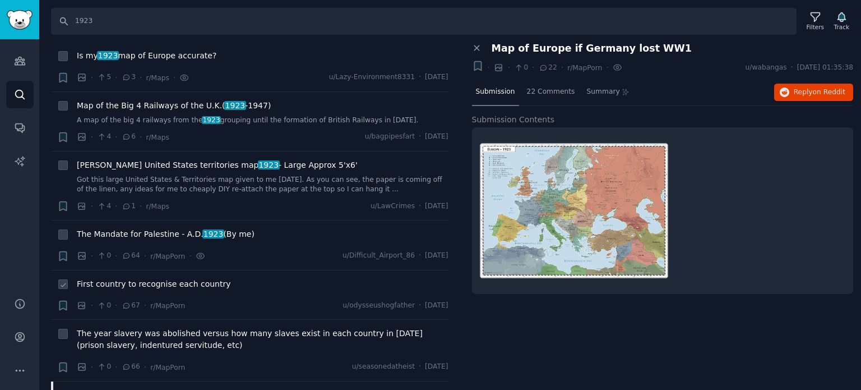
click at [127, 278] on span "First country to recognise each country" at bounding box center [154, 284] width 154 height 12
